Goal: Transaction & Acquisition: Download file/media

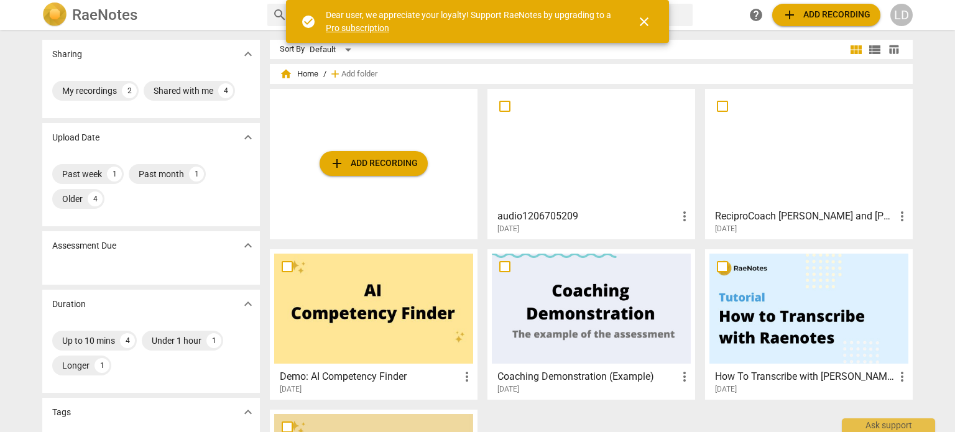
click at [604, 168] on div at bounding box center [591, 148] width 199 height 110
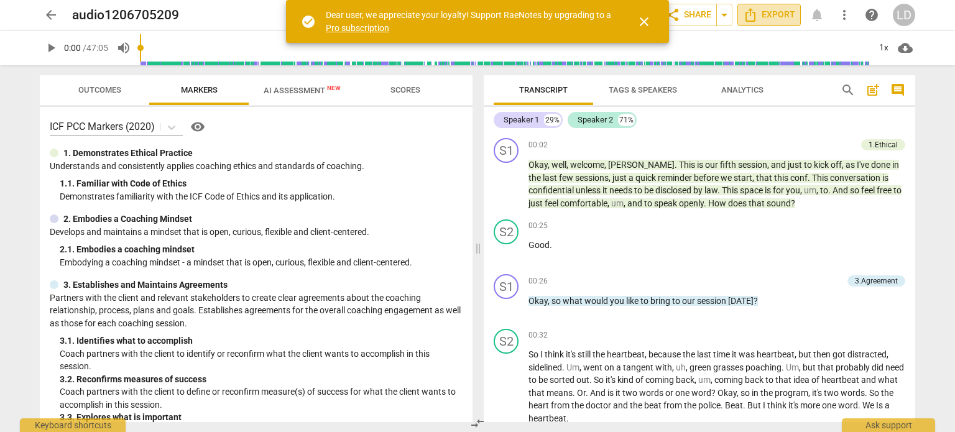
click at [773, 17] on span "Export" at bounding box center [769, 14] width 52 height 15
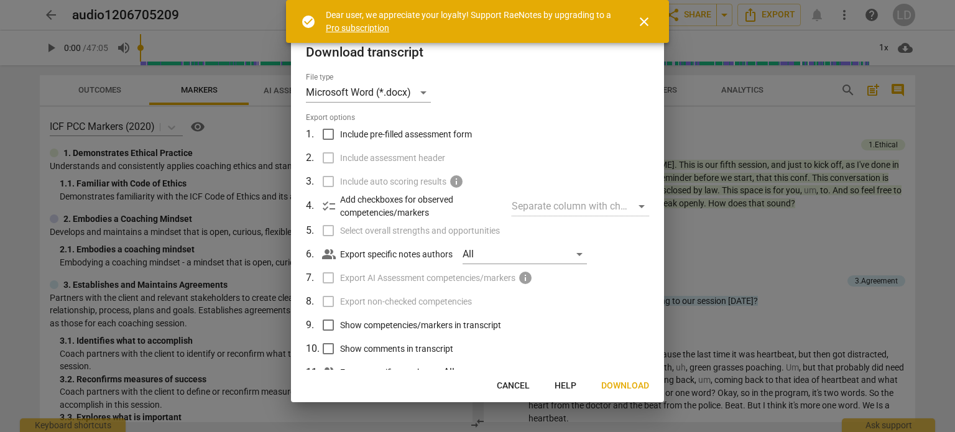
click at [639, 22] on span "close" at bounding box center [644, 21] width 15 height 15
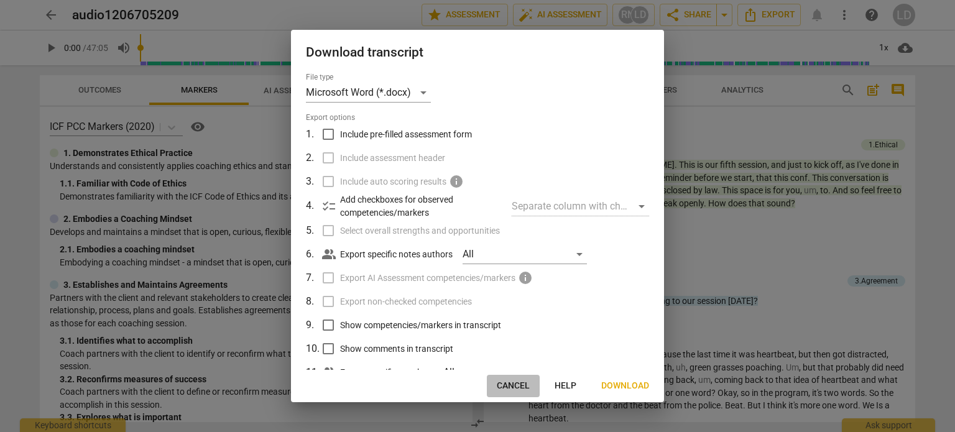
click at [520, 387] on span "Cancel" at bounding box center [513, 386] width 33 height 12
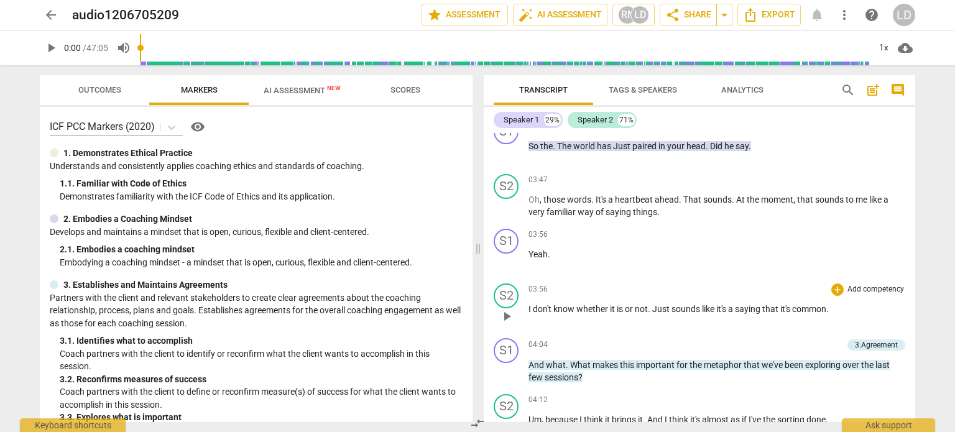
scroll to position [995, 0]
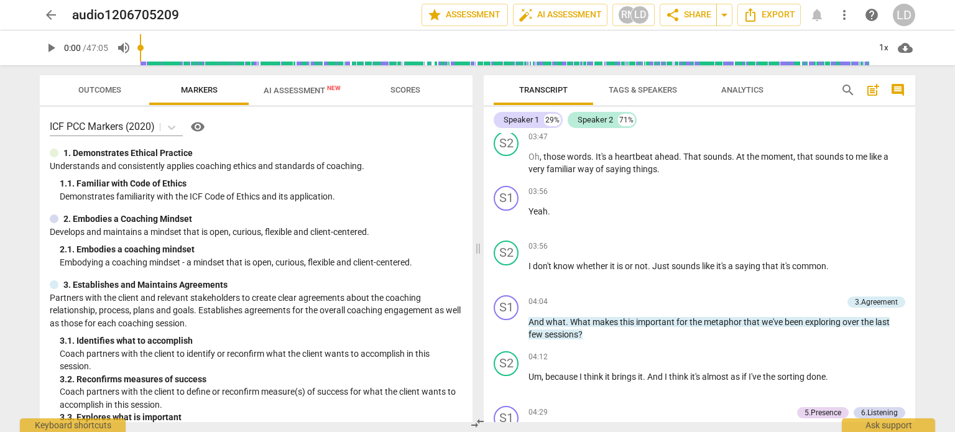
click at [843, 91] on span "search" at bounding box center [848, 90] width 15 height 15
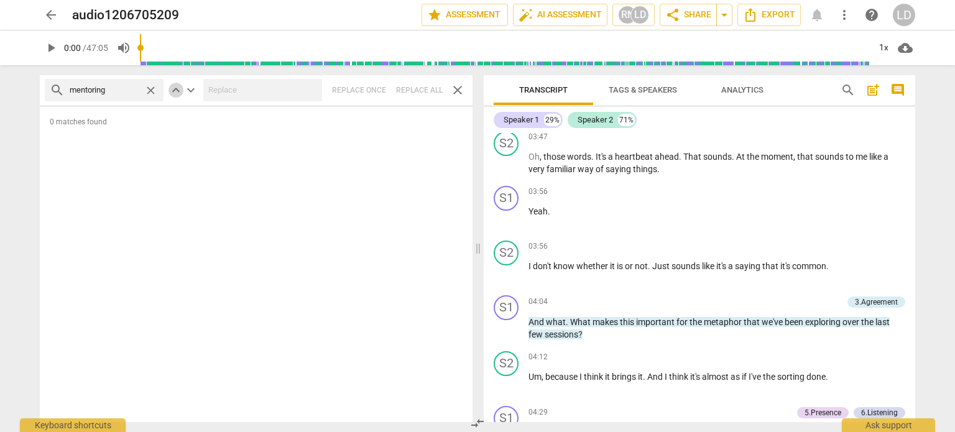
click at [178, 90] on span "keyboard_arrow_up" at bounding box center [175, 90] width 15 height 15
click at [177, 90] on span "keyboard_arrow_up" at bounding box center [175, 90] width 15 height 15
click at [188, 86] on span "keyboard_arrow_down" at bounding box center [190, 90] width 15 height 15
click at [123, 87] on input "mentoring" at bounding box center [105, 90] width 70 height 20
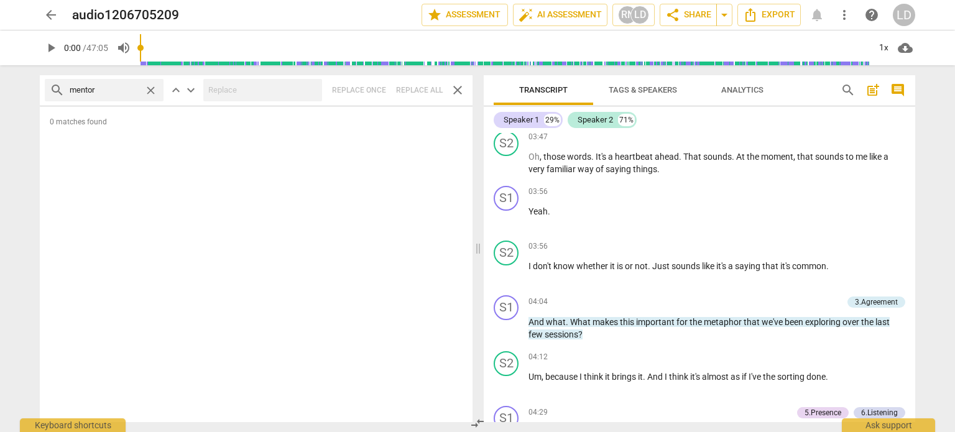
type input "mentor"
click at [192, 91] on span "keyboard_arrow_down" at bounding box center [190, 90] width 15 height 15
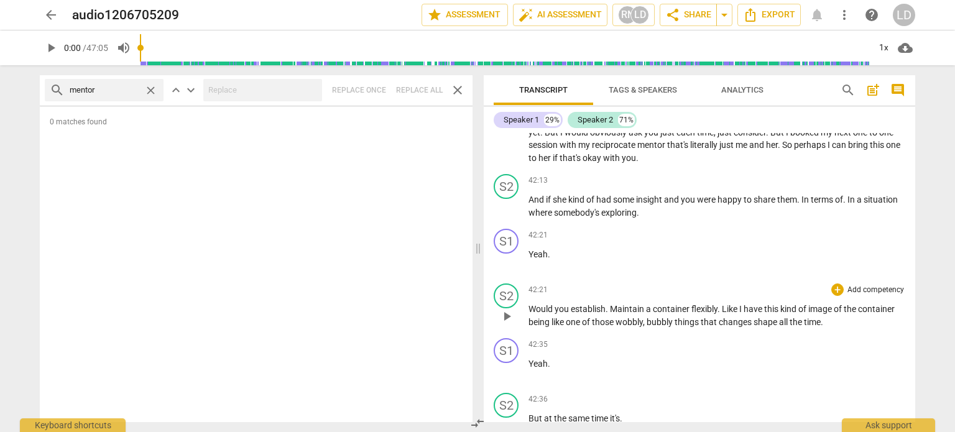
scroll to position [17623, 0]
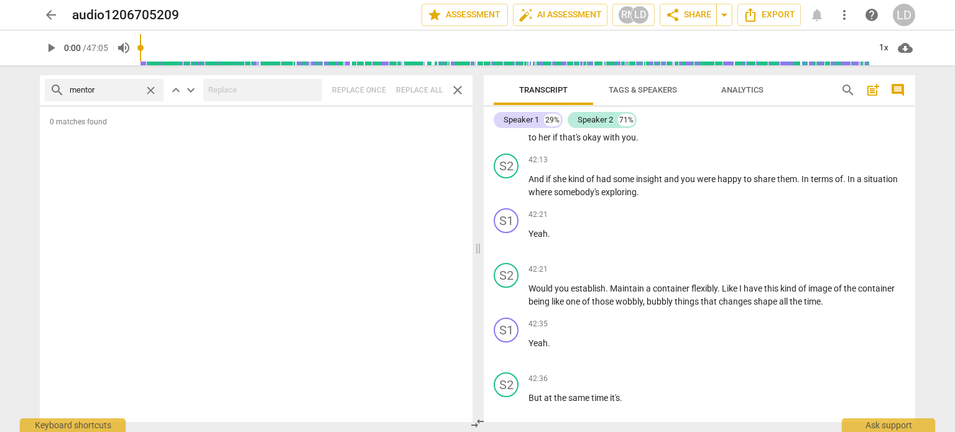
click at [148, 92] on span "close" at bounding box center [150, 90] width 13 height 13
click at [461, 85] on span "close" at bounding box center [457, 90] width 15 height 15
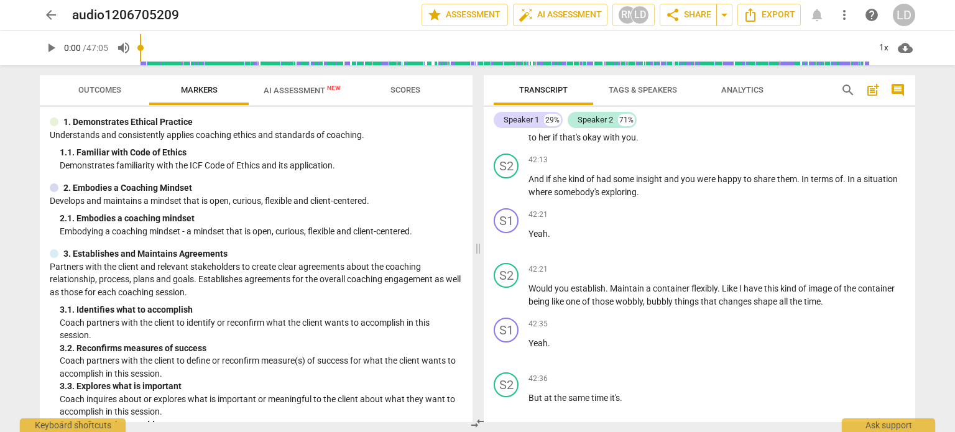
scroll to position [0, 0]
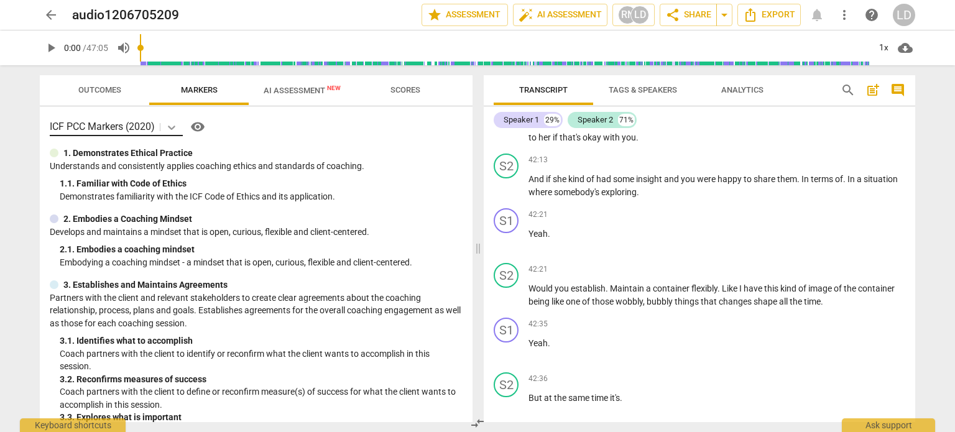
click at [172, 127] on icon at bounding box center [171, 127] width 12 height 12
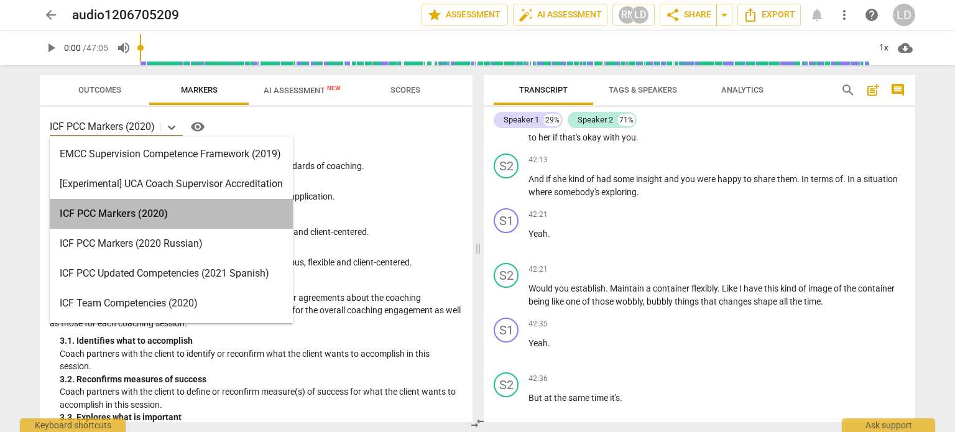
click at [174, 217] on div "ICF PCC Markers (2020)" at bounding box center [171, 214] width 243 height 30
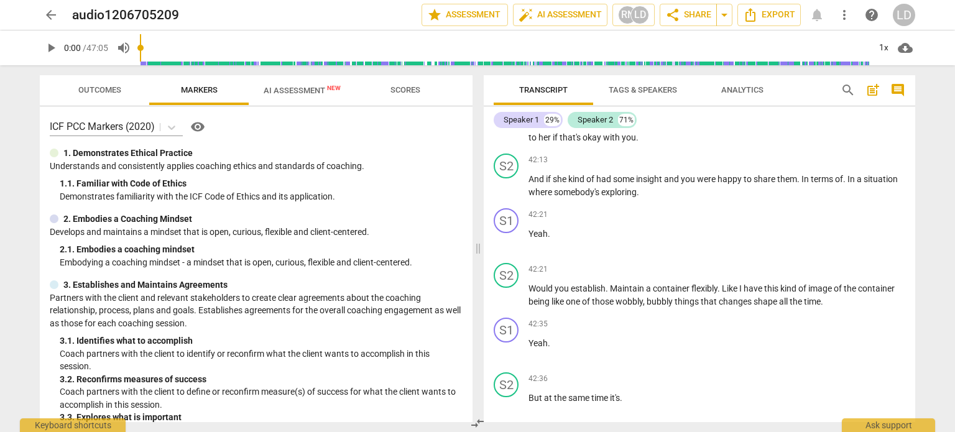
drag, startPoint x: 423, startPoint y: 143, endPoint x: 408, endPoint y: 139, distance: 16.1
click at [425, 142] on div "ICF PCC Markers (2020) visibility 1. Demonstrates Ethical Practice Understands …" at bounding box center [256, 264] width 433 height 315
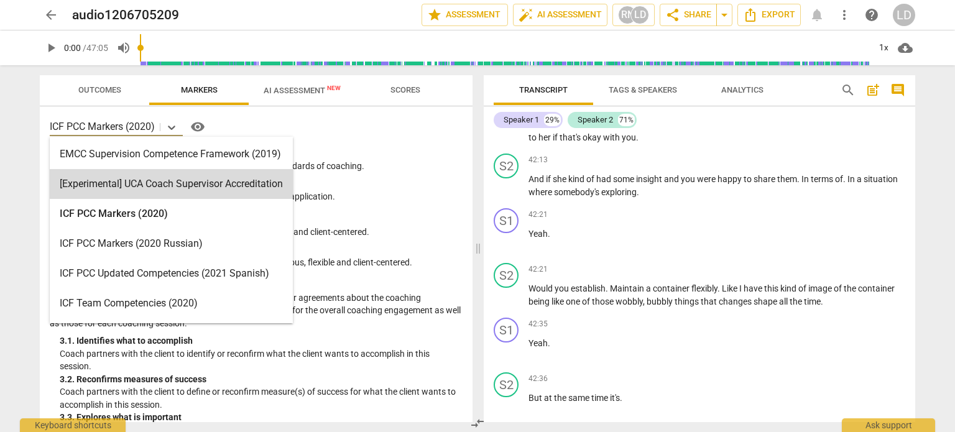
drag, startPoint x: 83, startPoint y: 131, endPoint x: 382, endPoint y: 125, distance: 299.1
click at [277, 0] on body "arrow_back audio1206705209 edit star Assessment auto_fix_high AI Assessment RN …" at bounding box center [477, 0] width 955 height 0
drag, startPoint x: 391, startPoint y: 123, endPoint x: 320, endPoint y: 144, distance: 73.8
click at [393, 123] on div "15 results available. Use Up and Down to choose options, press Enter to select …" at bounding box center [256, 127] width 413 height 20
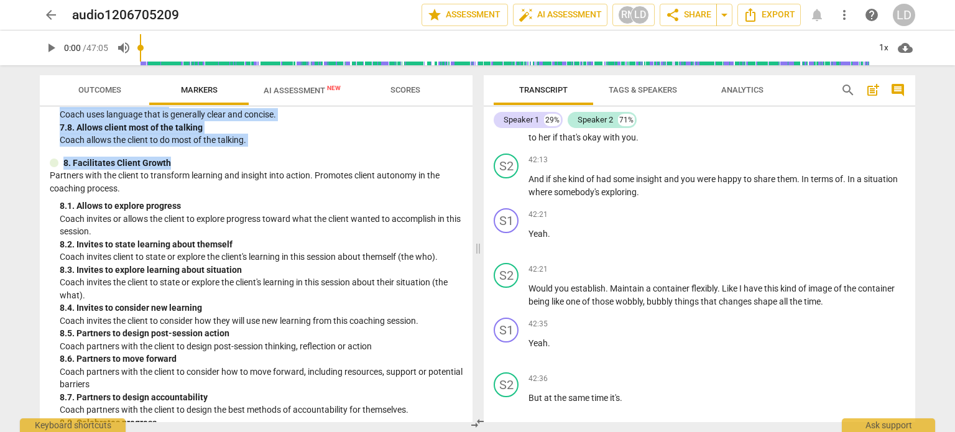
scroll to position [1373, 0]
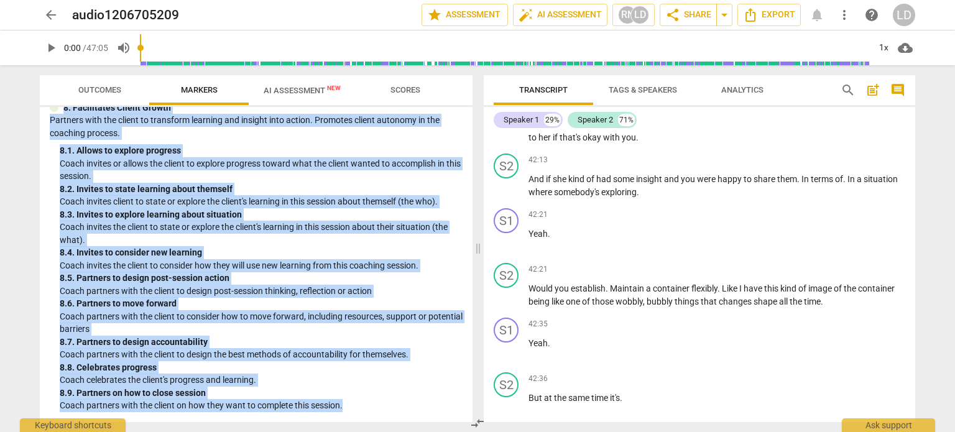
drag, startPoint x: 65, startPoint y: 153, endPoint x: 356, endPoint y: 376, distance: 366.9
click at [383, 404] on div "ICF PCC Markers (2020) visibility 1. Demonstrates Ethical Practice Understands …" at bounding box center [256, 264] width 433 height 315
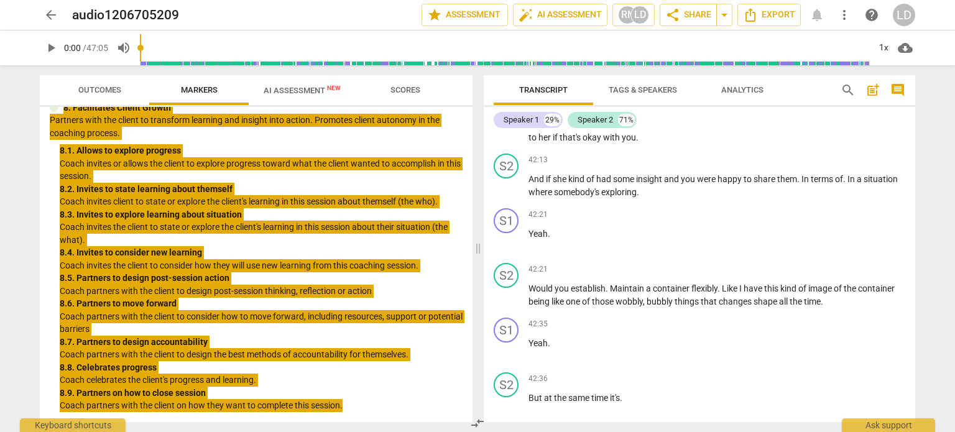
scroll to position [17623, 0]
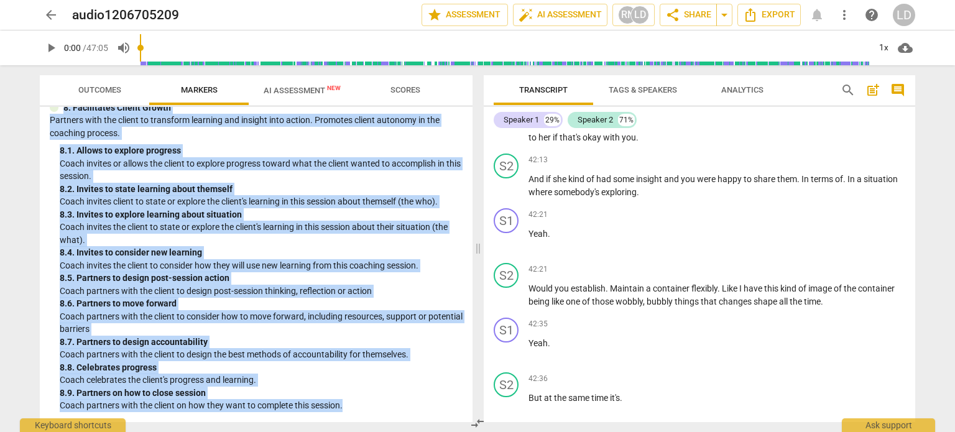
copy div "1. Demonstrates Ethical Practice Understands and consistently applies coaching …"
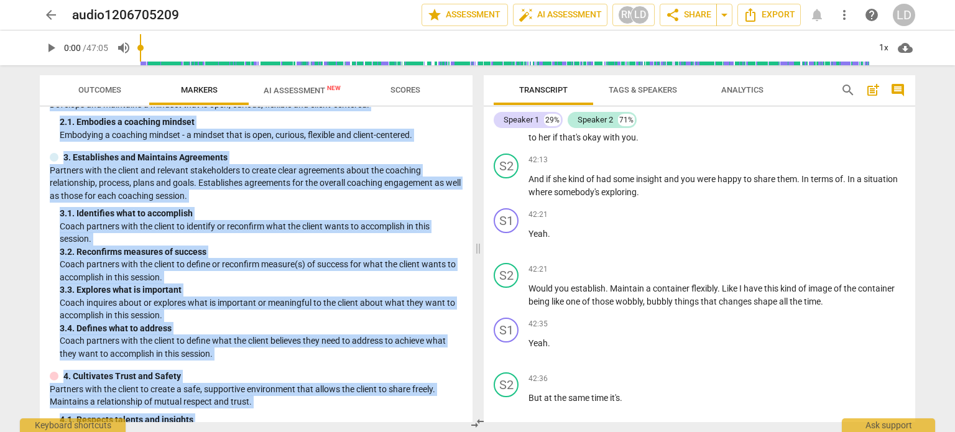
scroll to position [0, 0]
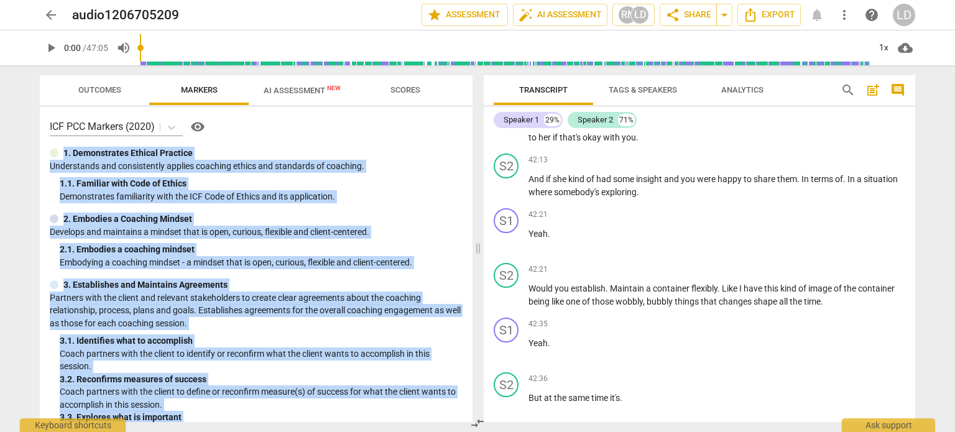
click at [308, 147] on div "1. Demonstrates Ethical Practice" at bounding box center [256, 153] width 413 height 13
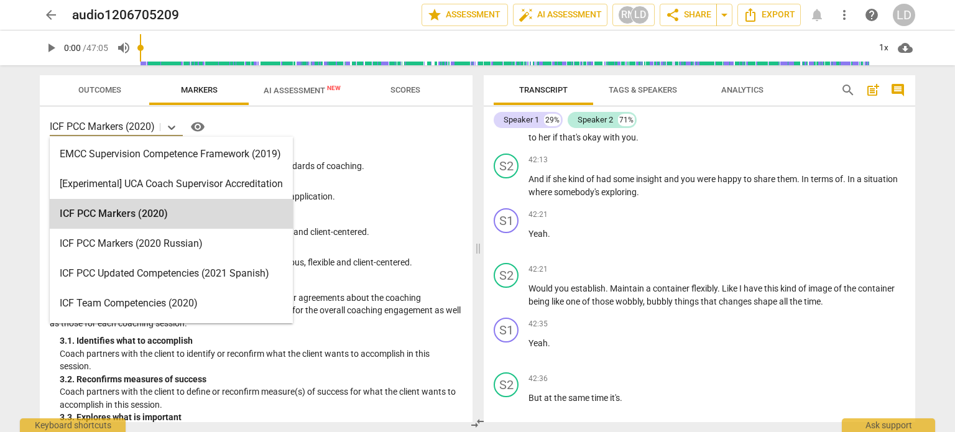
drag, startPoint x: 50, startPoint y: 126, endPoint x: 114, endPoint y: 122, distance: 64.7
click at [114, 122] on p "ICF PCC Markers (2020)" at bounding box center [102, 126] width 105 height 14
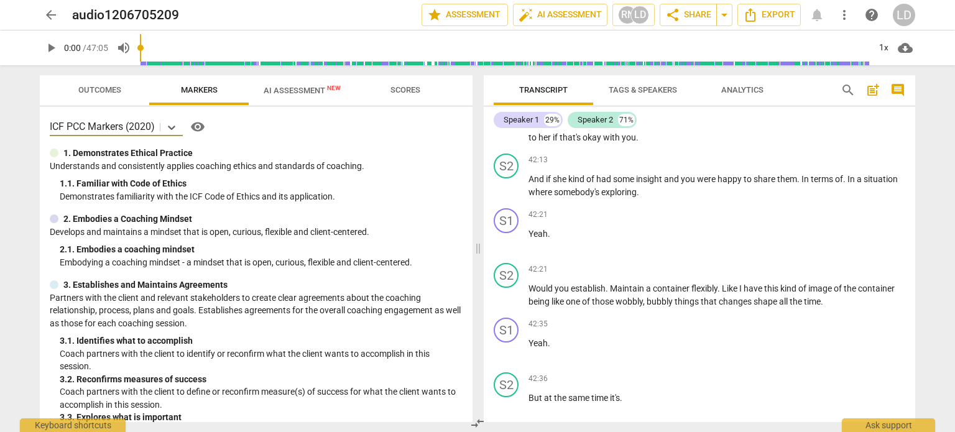
drag, startPoint x: 124, startPoint y: 127, endPoint x: 204, endPoint y: 176, distance: 93.2
click at [44, 126] on div "ICF PCC Markers (2020) visibility 1. Demonstrates Ethical Practice Understands …" at bounding box center [256, 264] width 433 height 315
click at [870, 91] on span "post_add" at bounding box center [872, 90] width 15 height 15
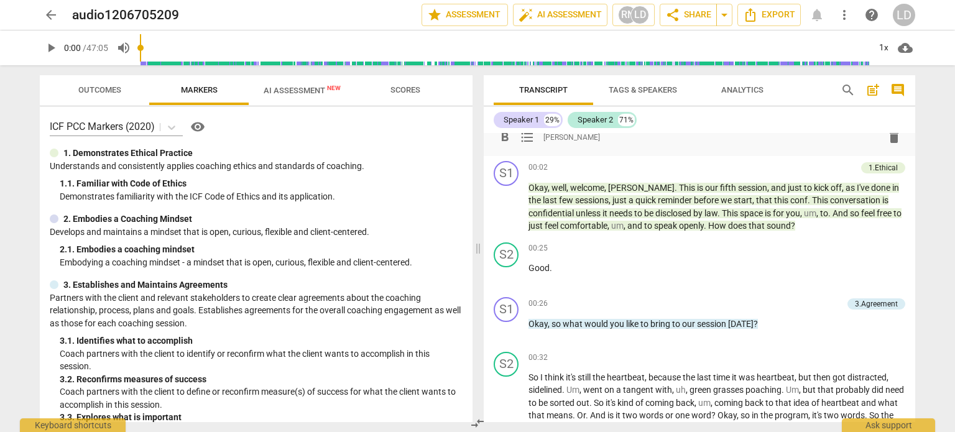
scroll to position [27, 0]
click at [873, 94] on span "post_add" at bounding box center [872, 90] width 15 height 15
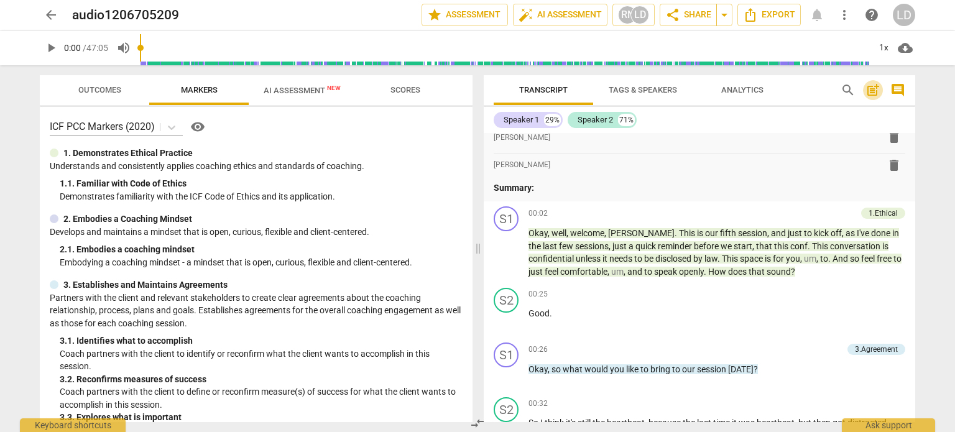
click at [873, 93] on span "post_add" at bounding box center [872, 90] width 15 height 15
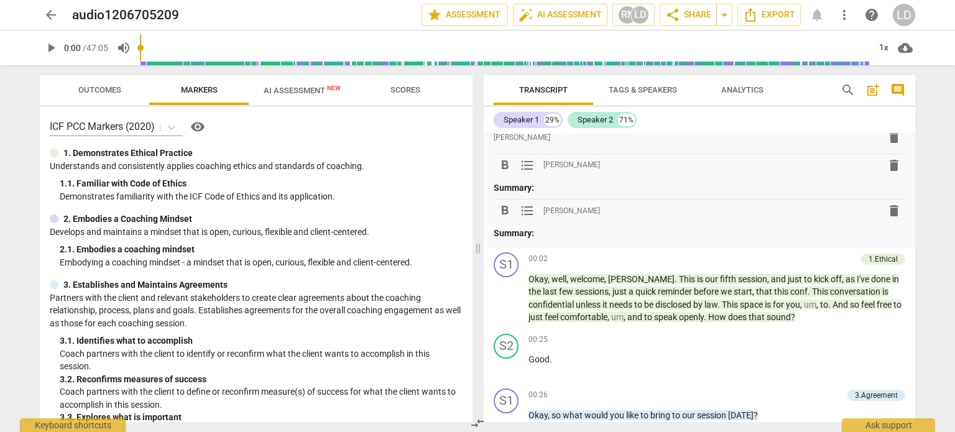
scroll to position [0, 0]
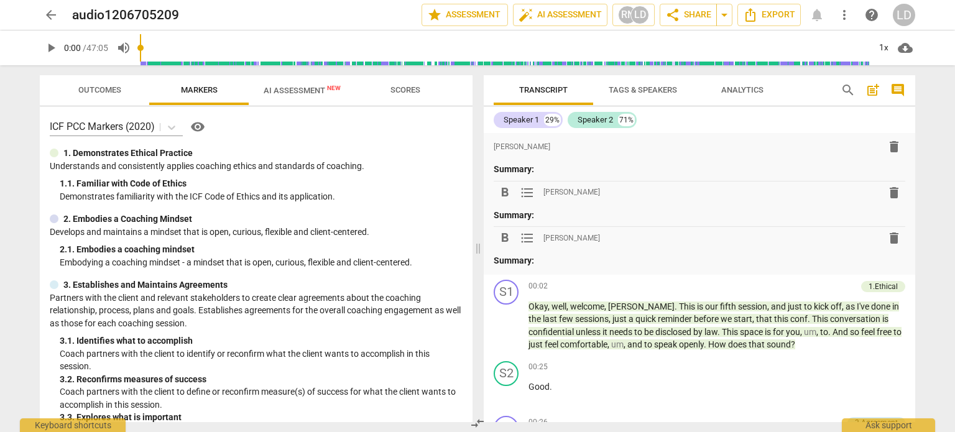
click at [890, 191] on span "delete" at bounding box center [894, 192] width 15 height 15
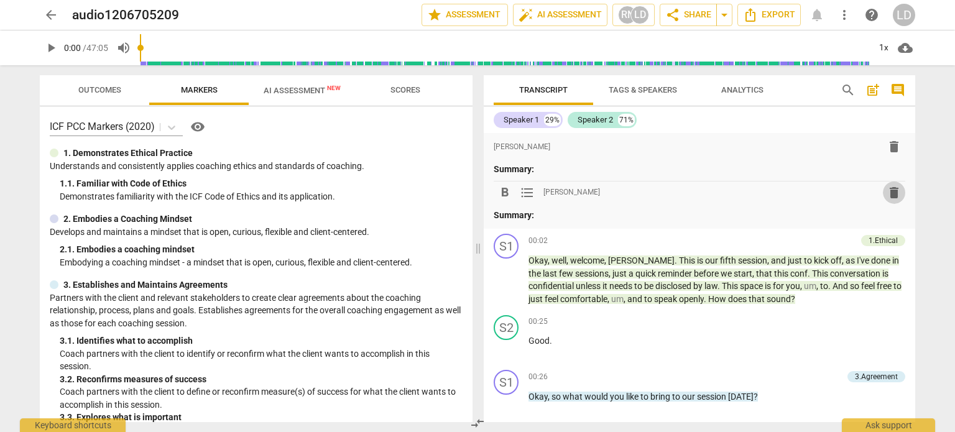
click at [891, 190] on span "delete" at bounding box center [894, 192] width 15 height 15
click at [727, 15] on span "arrow_drop_down" at bounding box center [724, 14] width 15 height 15
click at [764, 13] on span "Export" at bounding box center [769, 14] width 52 height 15
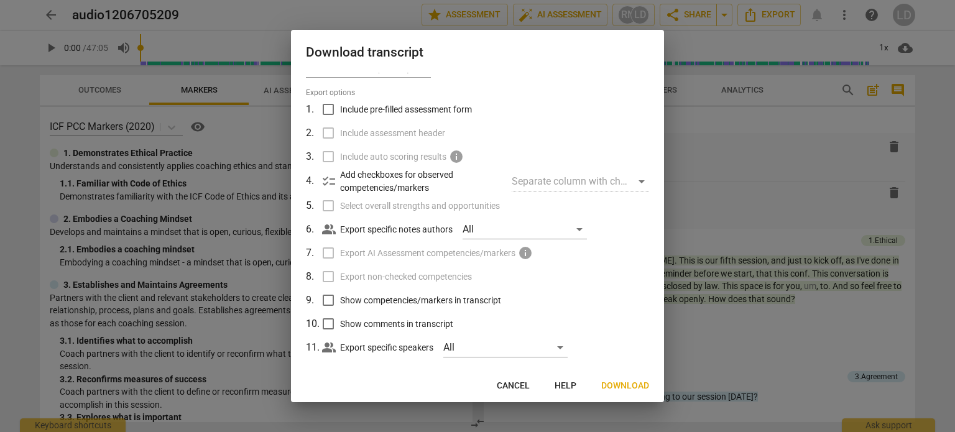
scroll to position [39, 0]
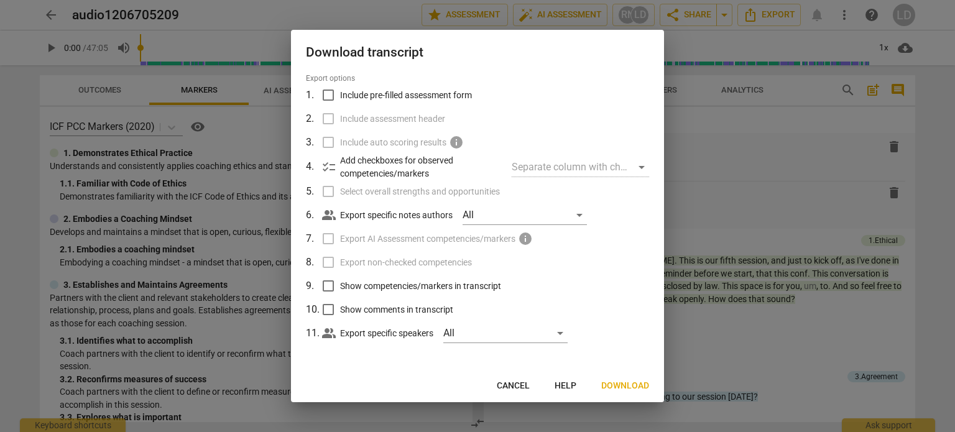
click at [329, 238] on label "Export AI Assessment competencies/markers info" at bounding box center [476, 239] width 326 height 24
click at [324, 285] on input "Show competencies/markers in transcript" at bounding box center [328, 286] width 24 height 24
checkbox input "true"
click at [565, 331] on div "All" at bounding box center [505, 333] width 124 height 20
click at [624, 312] on div at bounding box center [477, 216] width 955 height 432
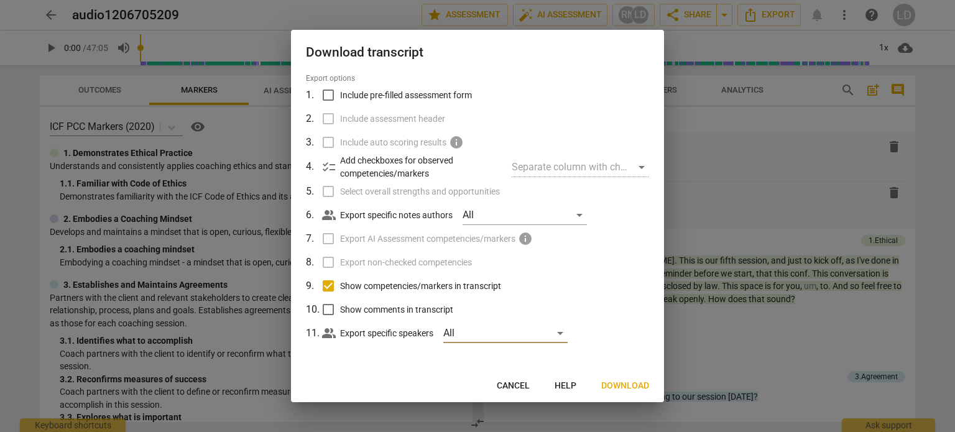
click at [626, 384] on span "Download" at bounding box center [625, 386] width 48 height 12
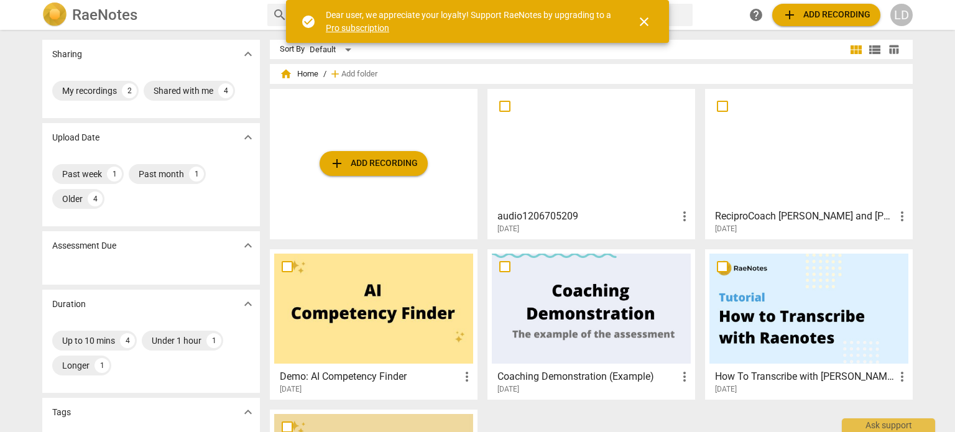
click at [630, 139] on div at bounding box center [591, 148] width 199 height 110
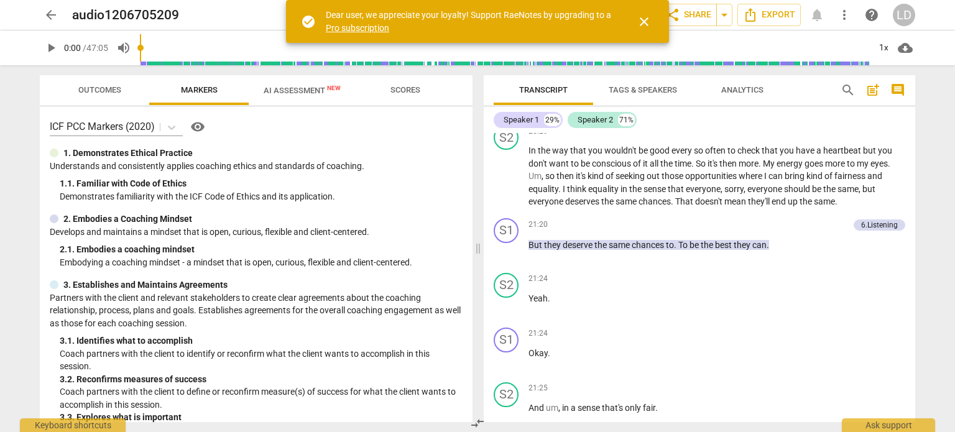
scroll to position [7934, 0]
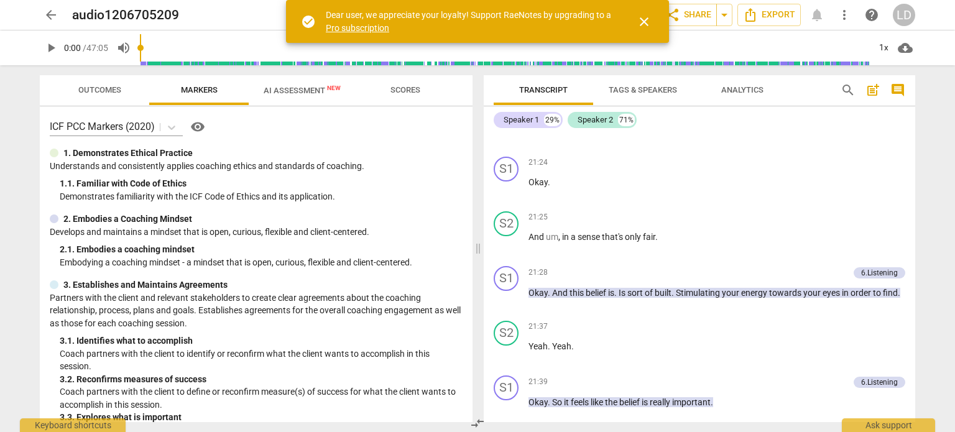
drag, startPoint x: 915, startPoint y: 248, endPoint x: 912, endPoint y: 272, distance: 24.4
click at [916, 279] on div "Transcript Tags & Speakers Analytics search post_add comment Speaker 1 29% Spea…" at bounding box center [702, 248] width 446 height 367
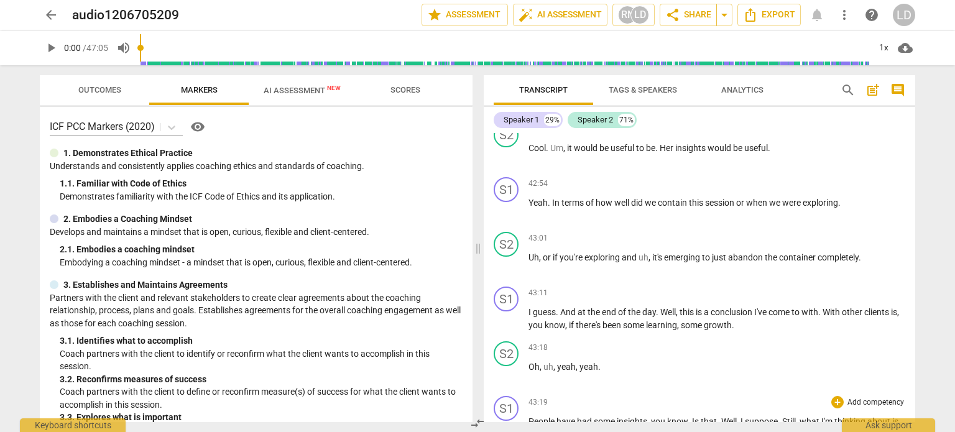
scroll to position [18002, 0]
